Goal: Check status: Check status

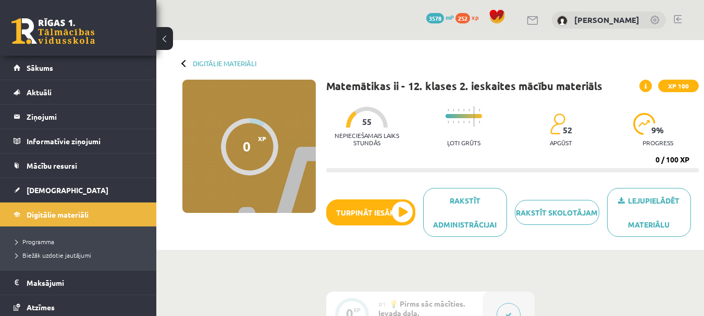
scroll to position [208, 0]
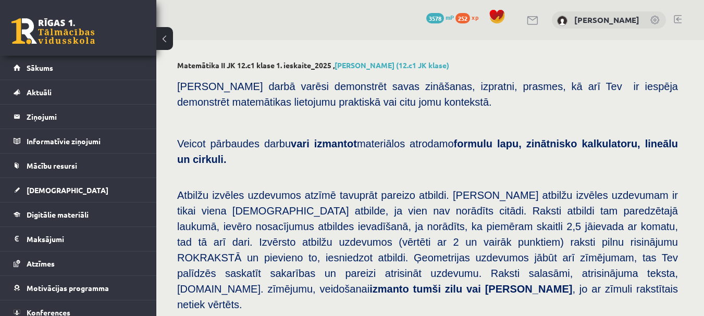
scroll to position [518, 0]
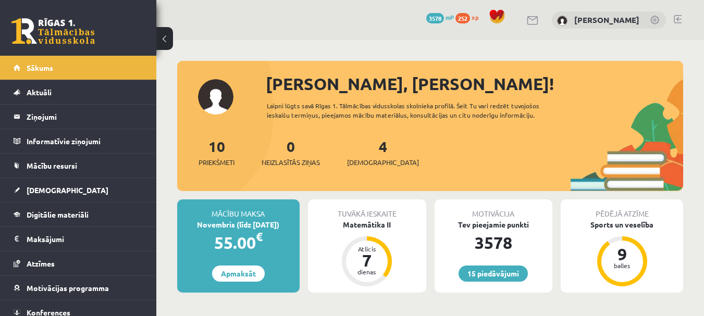
scroll to position [313, 0]
